Goal: Information Seeking & Learning: Learn about a topic

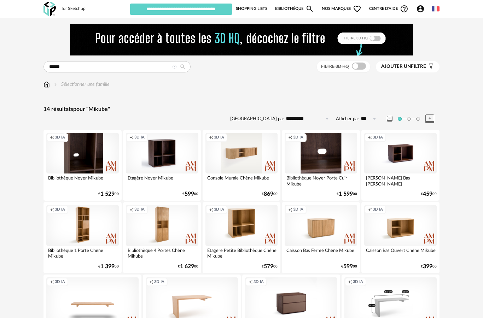
click at [401, 308] on div "Creation icon 3D IA" at bounding box center [390, 303] width 92 height 52
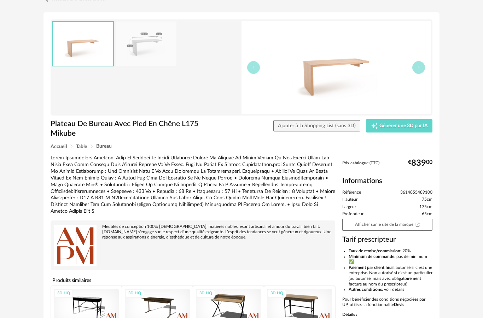
scroll to position [32, 0]
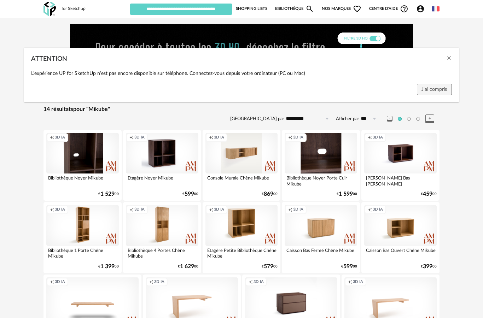
click at [428, 228] on div "ATTENTION L’expérience UP for SketchUp n’est pas encore disponible sur téléphon…" at bounding box center [241, 159] width 483 height 318
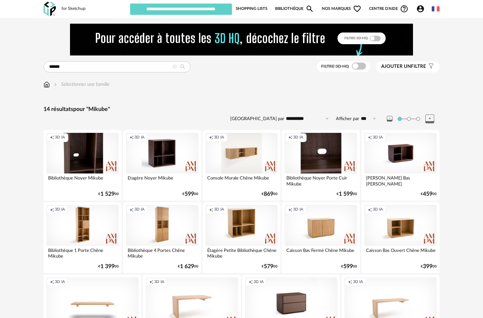
click at [438, 129] on div "**********" at bounding box center [241, 232] width 396 height 252
click at [385, 302] on div "Creation icon 3D IA" at bounding box center [390, 303] width 92 height 52
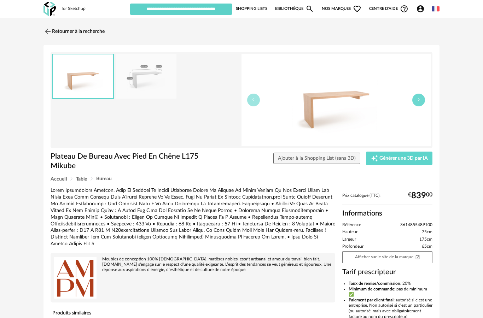
click at [420, 101] on icon "button" at bounding box center [418, 100] width 4 height 4
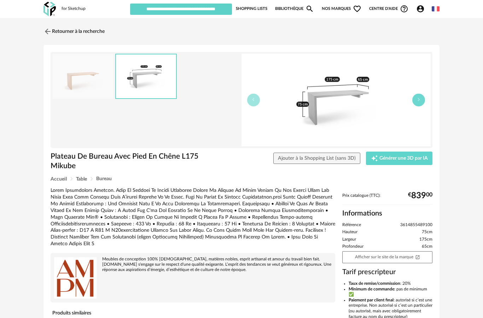
click at [420, 102] on button "button" at bounding box center [418, 100] width 13 height 13
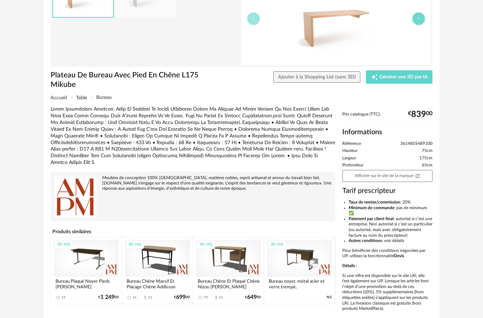
scroll to position [86, 0]
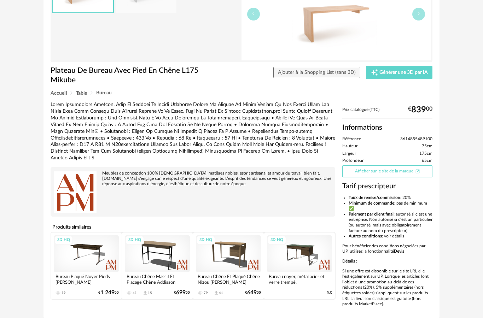
click at [400, 169] on link "Afficher sur le site de la marque Open In New icon" at bounding box center [387, 171] width 90 height 12
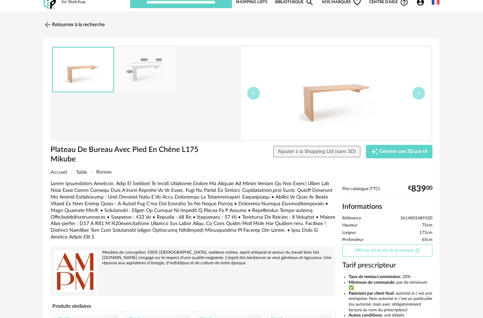
scroll to position [0, 0]
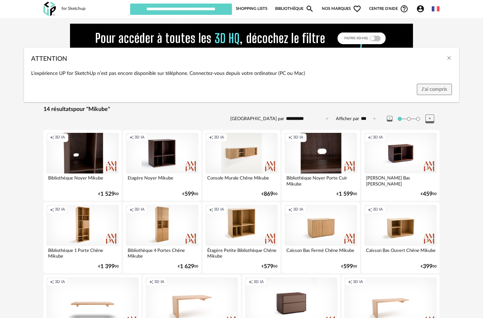
click at [455, 212] on div "ATTENTION L’expérience UP for SketchUp n’est pas encore disponible sur téléphon…" at bounding box center [241, 159] width 483 height 318
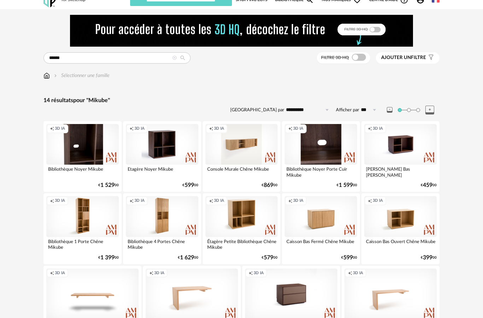
scroll to position [9, 0]
